Goal: Answer question/provide support: Share knowledge or assist other users

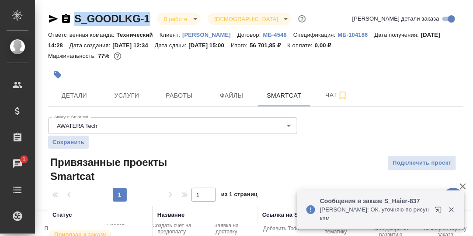
drag, startPoint x: 153, startPoint y: 15, endPoint x: 76, endPoint y: 17, distance: 77.0
click at [76, 17] on div "S_GOODLKG-1 В работе inProgress Святая троица holyTrinity" at bounding box center [178, 19] width 260 height 14
copy link "S_GOODLKG-1"
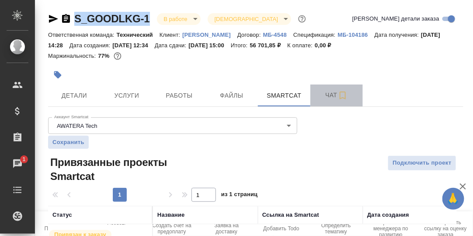
click at [329, 94] on span "Чат" at bounding box center [337, 95] width 42 height 11
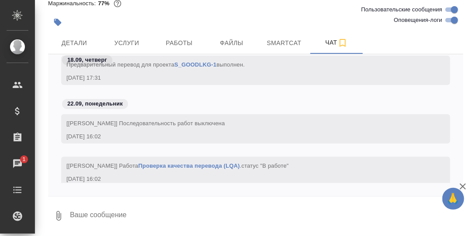
scroll to position [4299, 0]
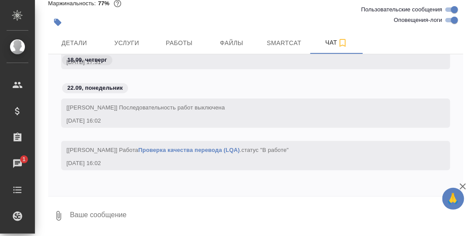
click at [97, 213] on textarea at bounding box center [266, 216] width 394 height 30
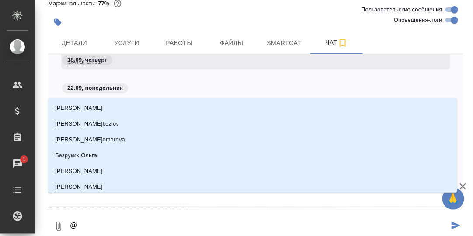
type textarea "@Б"
type input "Б"
type textarea "@Бе"
type input "Бе"
type textarea "@Бел"
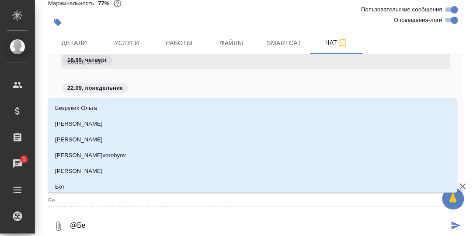
type input "Бел"
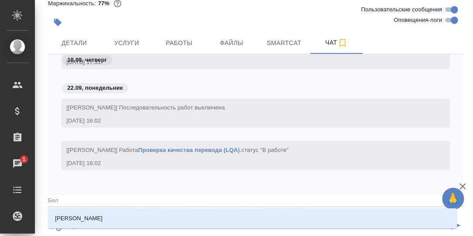
type textarea "@Беля"
type input "Беля"
type textarea "@Беляк"
type input "Беляк"
type textarea "@Беляко"
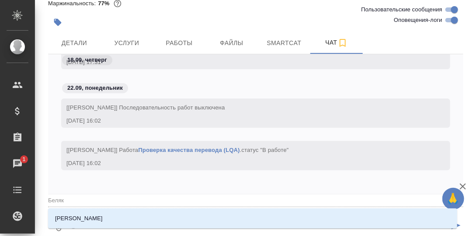
type input "[PERSON_NAME]"
type textarea "@[PERSON_NAME]"
type input "[PERSON_NAME]"
type textarea "@[PERSON_NAME]"
type input "[PERSON_NAME]"
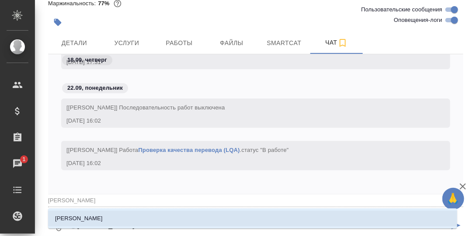
drag, startPoint x: 94, startPoint y: 218, endPoint x: 107, endPoint y: 217, distance: 13.1
click at [94, 217] on p "[PERSON_NAME]" at bounding box center [79, 218] width 48 height 9
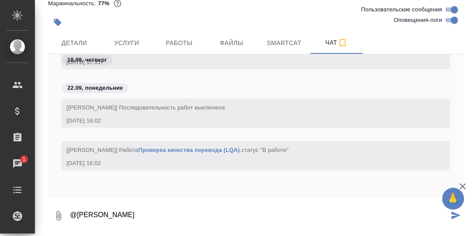
click at [128, 214] on textarea "@[PERSON_NAME]" at bounding box center [259, 216] width 380 height 30
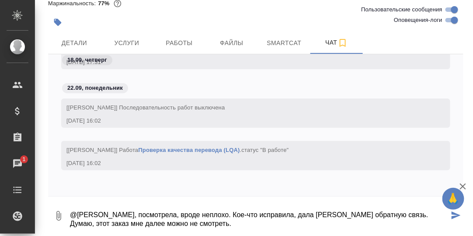
type textarea "@[PERSON_NAME], посмотрела, вроде неплохо. Кое-что исправила, дала [PERSON_NAME…"
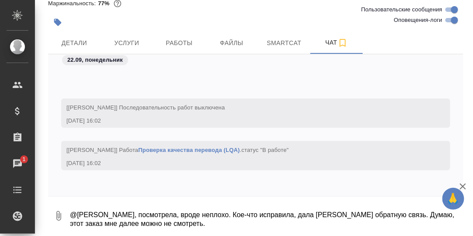
scroll to position [4366, 0]
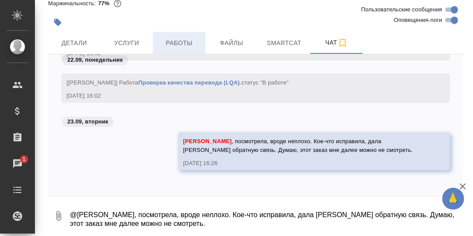
click at [179, 41] on span "Работы" at bounding box center [179, 43] width 42 height 11
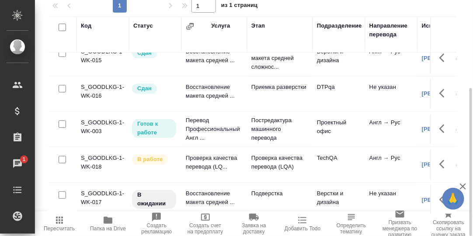
scroll to position [21, 0]
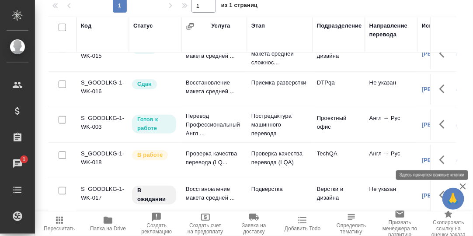
click at [439, 154] on icon "button" at bounding box center [444, 159] width 10 height 10
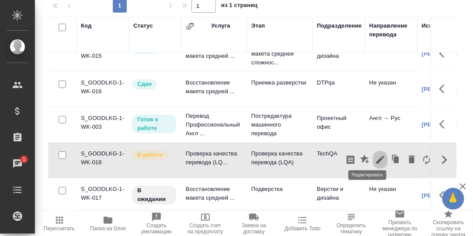
click at [376, 156] on icon "button" at bounding box center [380, 160] width 8 height 8
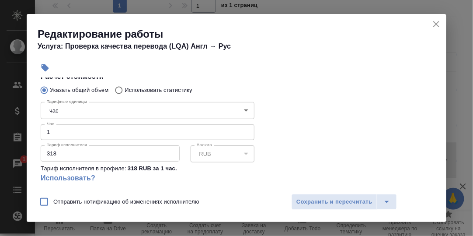
scroll to position [175, 0]
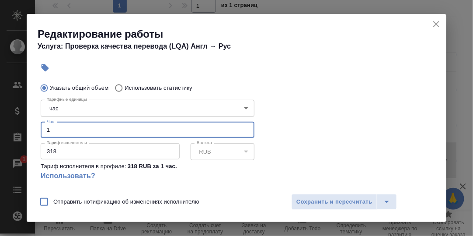
drag, startPoint x: 50, startPoint y: 129, endPoint x: 43, endPoint y: 129, distance: 7.0
click at [43, 129] on input "1" at bounding box center [148, 130] width 214 height 16
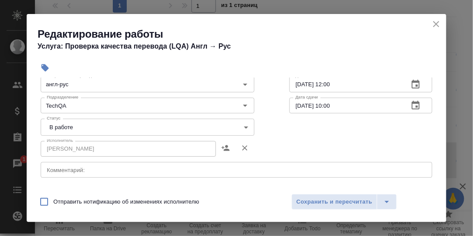
scroll to position [43, 0]
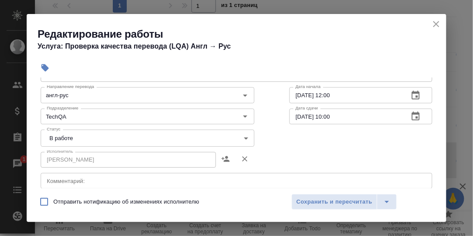
type input "2"
click at [243, 136] on body "🙏 .cls-1 fill:#fff; AWATERA [PERSON_NAME] d.rumyantseva Клиенты Спецификации За…" at bounding box center [236, 118] width 473 height 236
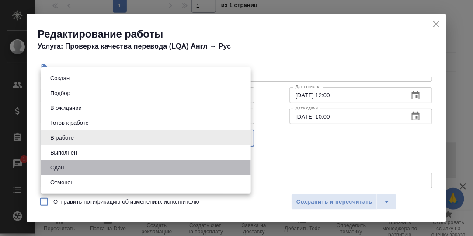
click at [68, 168] on li "Сдан" at bounding box center [146, 167] width 210 height 15
type input "closed"
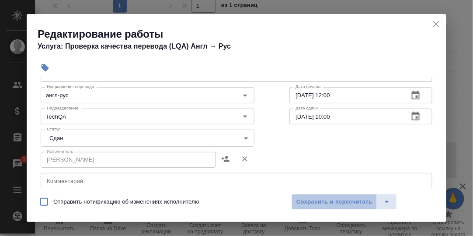
drag, startPoint x: 329, startPoint y: 201, endPoint x: 319, endPoint y: 161, distance: 41.0
click at [329, 200] on span "Сохранить и пересчитать" at bounding box center [334, 202] width 76 height 10
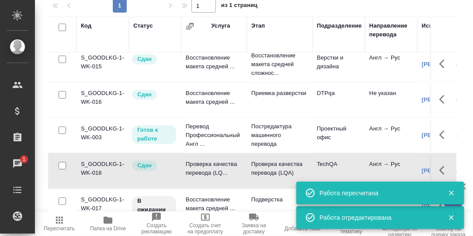
scroll to position [0, 0]
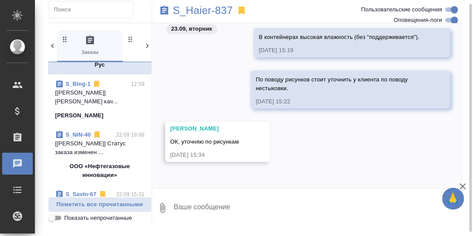
scroll to position [87, 0]
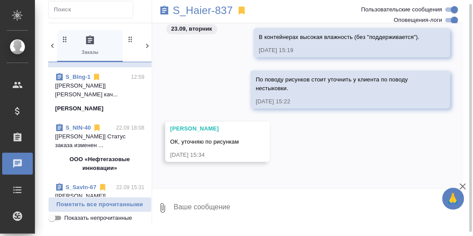
click at [80, 80] on link "S_BIng-1" at bounding box center [78, 76] width 25 height 7
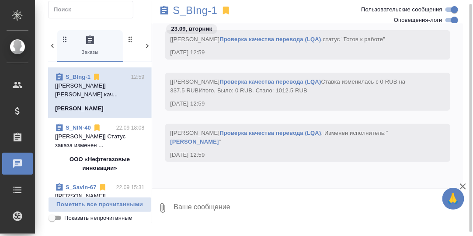
scroll to position [0, 0]
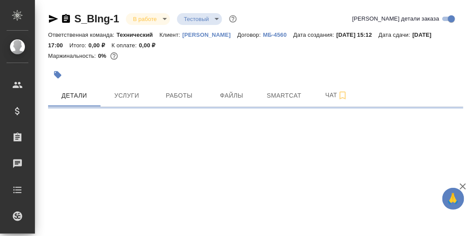
select select "RU"
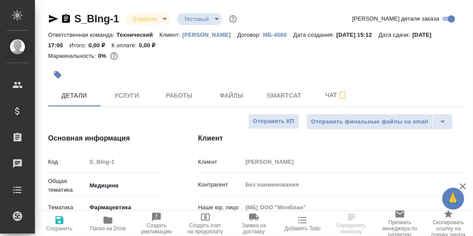
type textarea "x"
type input "Сергеева Анастасия"
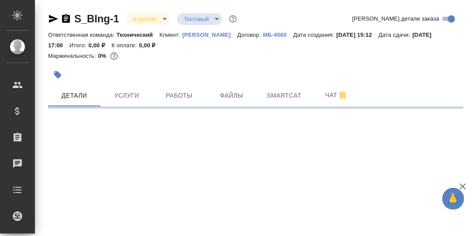
select select "RU"
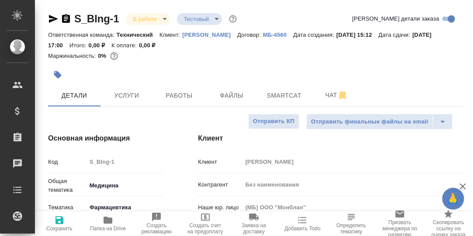
type textarea "x"
drag, startPoint x: 176, startPoint y: 96, endPoint x: 221, endPoint y: 117, distance: 49.5
click at [177, 96] on span "Работы" at bounding box center [179, 95] width 42 height 11
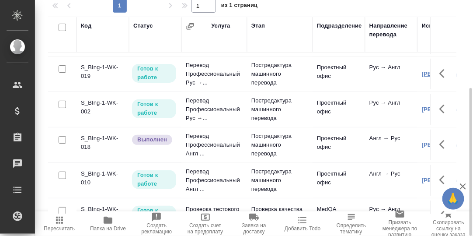
scroll to position [162, 0]
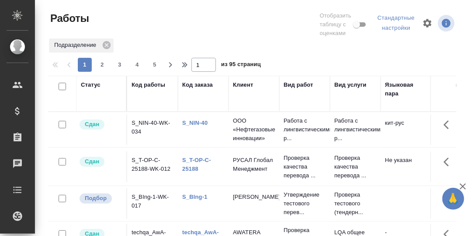
scroll to position [159, 0]
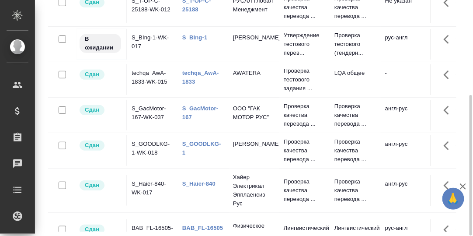
click at [202, 141] on link "S_GOODLKG-1" at bounding box center [201, 147] width 39 height 15
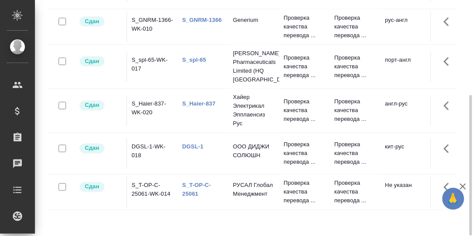
scroll to position [264, 0]
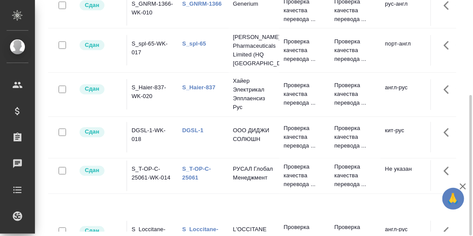
click at [197, 84] on link "S_Haier-837" at bounding box center [198, 87] width 33 height 7
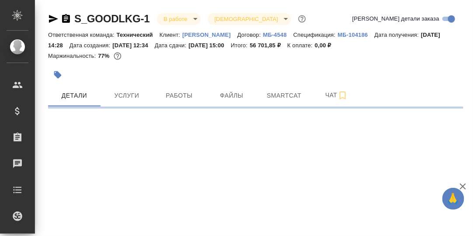
select select "RU"
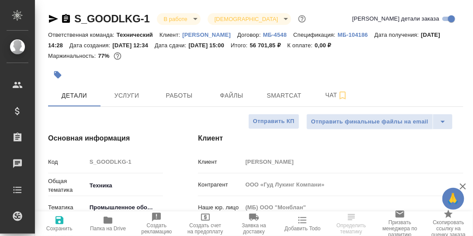
type textarea "x"
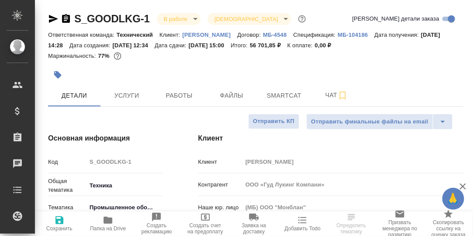
type textarea "x"
click at [182, 95] on span "Работы" at bounding box center [179, 95] width 42 height 11
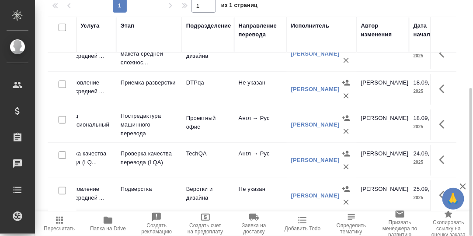
scroll to position [21, 139]
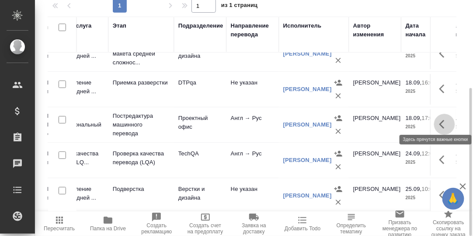
click at [439, 120] on icon "button" at bounding box center [441, 124] width 5 height 9
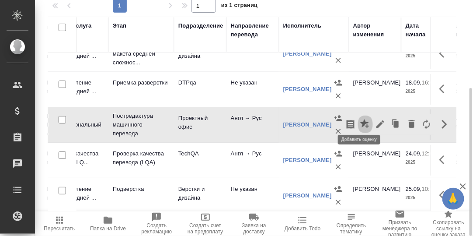
click at [361, 119] on icon "button" at bounding box center [365, 124] width 10 height 10
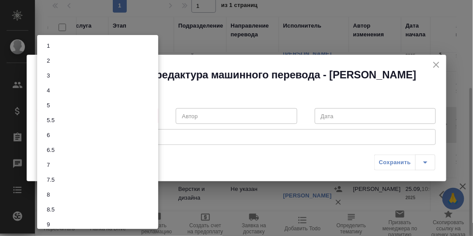
click at [152, 115] on body "🙏 .cls-1 fill:#fff; AWATERA Румянцева Дарья d.rumyantseva Клиенты Спецификации …" at bounding box center [236, 118] width 473 height 236
click at [62, 194] on li "8" at bounding box center [97, 194] width 121 height 15
type input "8"
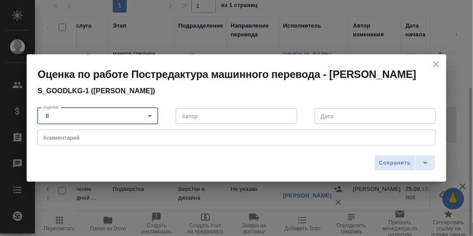
click at [107, 141] on div "x Комментарий" at bounding box center [236, 137] width 399 height 16
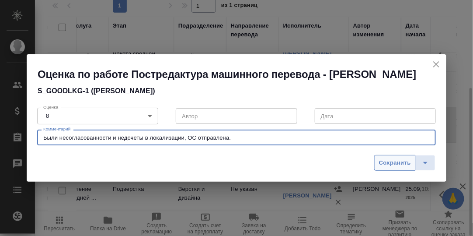
type textarea "Были несогласованности и недочеты в локализации, ОС отправлена."
click at [400, 163] on span "Сохранить" at bounding box center [395, 163] width 32 height 10
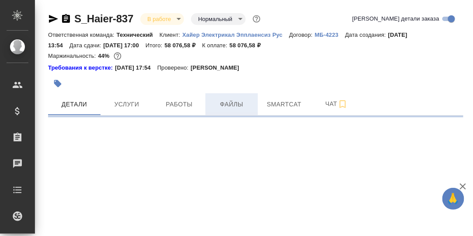
select select "RU"
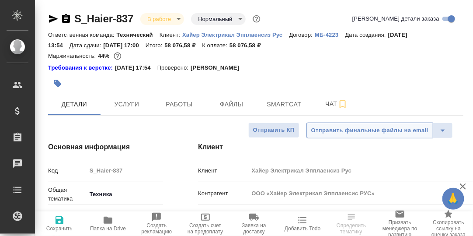
type textarea "x"
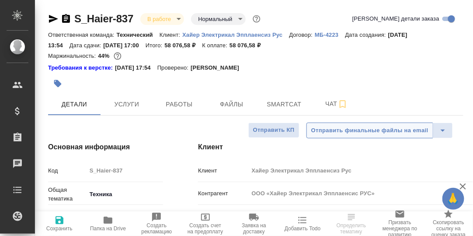
type textarea "x"
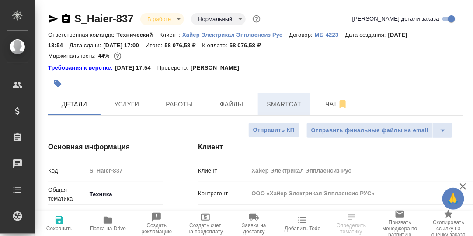
click at [273, 104] on span "Smartcat" at bounding box center [284, 104] width 42 height 11
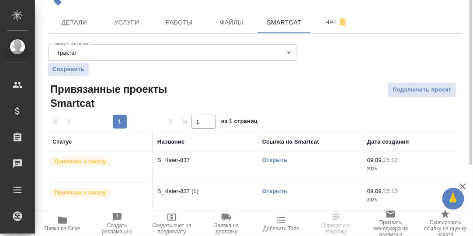
scroll to position [87, 0]
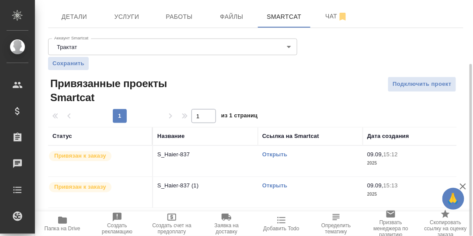
click at [270, 154] on link "Открыть" at bounding box center [274, 154] width 25 height 7
click at [279, 155] on link "Открыть" at bounding box center [274, 154] width 25 height 7
